Goal: Check status

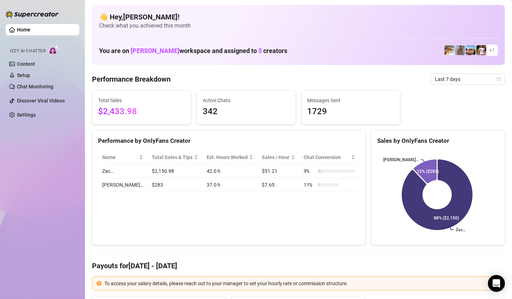
click at [463, 16] on h4 "👋 Hey, [PERSON_NAME] !" at bounding box center [298, 17] width 398 height 10
click at [451, 81] on span "Last 7 days" at bounding box center [467, 79] width 66 height 11
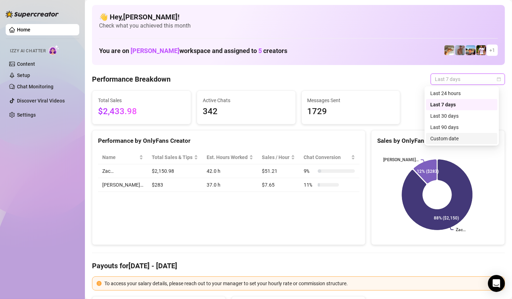
click at [454, 134] on div "Custom date" at bounding box center [461, 138] width 71 height 11
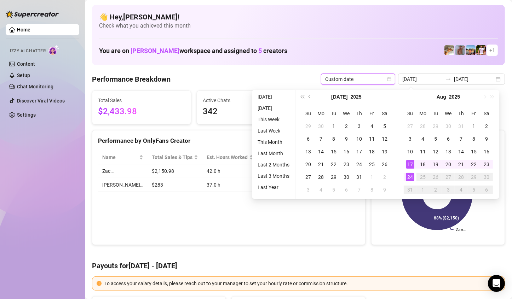
type input "[DATE]"
click at [410, 174] on div "24" at bounding box center [409, 177] width 8 height 8
type input "[DATE]"
click at [483, 164] on div "23" at bounding box center [486, 164] width 8 height 8
click at [483, 164] on rect at bounding box center [437, 195] width 120 height 88
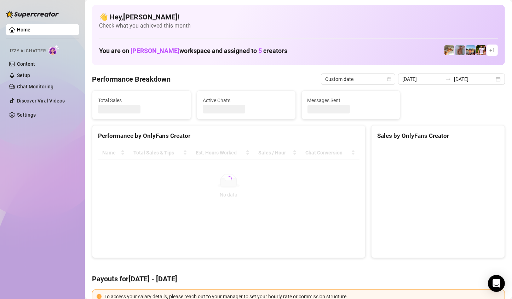
type input "[DATE]"
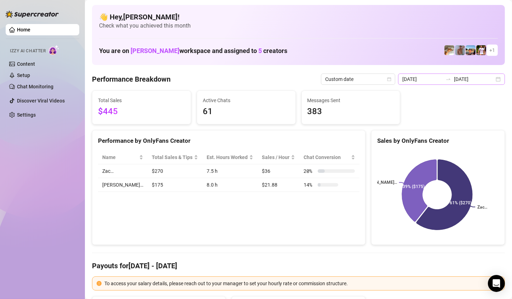
click at [490, 80] on div "[DATE] [DATE]" at bounding box center [451, 79] width 107 height 11
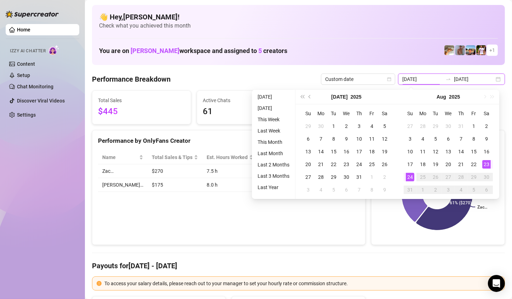
type input "[DATE]"
click at [409, 177] on div "24" at bounding box center [409, 177] width 8 height 8
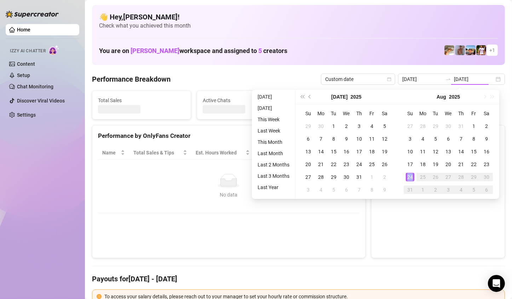
type input "[DATE]"
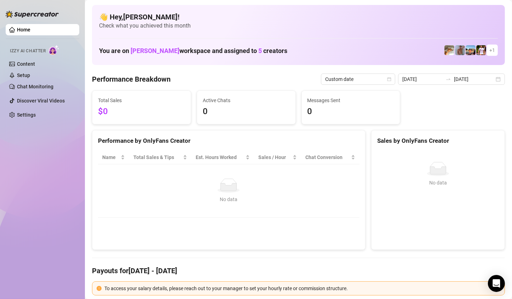
click at [401, 9] on div "👋 Hey, [PERSON_NAME] ! Check what you achieved this month You are on [PERSON_NA…" at bounding box center [298, 35] width 413 height 60
click at [404, 8] on div "👋 Hey, [PERSON_NAME] ! Check what you achieved this month You are on [PERSON_NA…" at bounding box center [298, 35] width 413 height 60
click at [462, 119] on div "Total Sales $0 Active Chats 0 Messages Sent 0" at bounding box center [298, 107] width 418 height 34
